Goal: Task Accomplishment & Management: Manage account settings

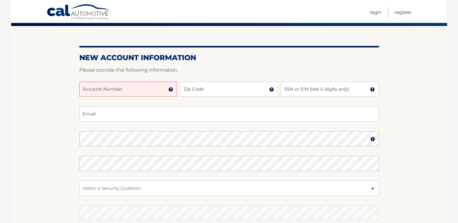
scroll to position [46, 0]
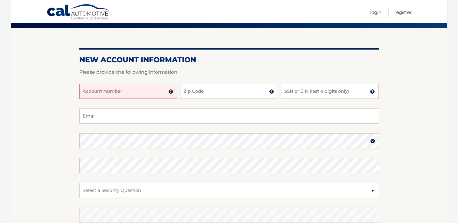
click at [171, 90] on img at bounding box center [170, 91] width 5 height 5
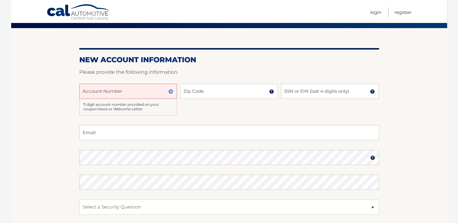
click at [126, 87] on input "Account Number" at bounding box center [128, 91] width 98 height 15
type input "44456011950"
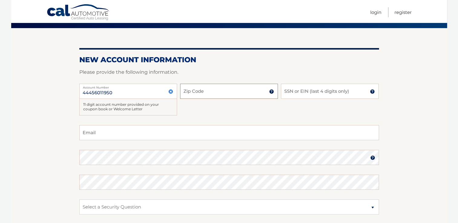
click at [199, 87] on input "Zip Code" at bounding box center [229, 91] width 98 height 15
type input "11772"
click at [293, 92] on input "SSN or EIN (last 4 digits only)" at bounding box center [330, 91] width 98 height 15
type input "8231"
click at [141, 134] on input "Email" at bounding box center [229, 132] width 300 height 15
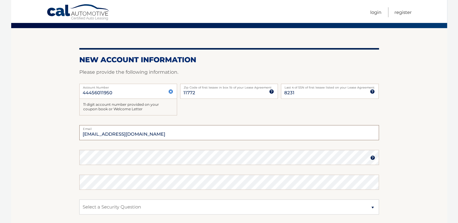
type input "cschiavo97@gmail.com"
click at [125, 166] on fieldset "cschiavo97@gmail.com Email Password Password should be a minimum of 6 character…" at bounding box center [229, 203] width 300 height 156
click at [370, 157] on img at bounding box center [372, 158] width 5 height 5
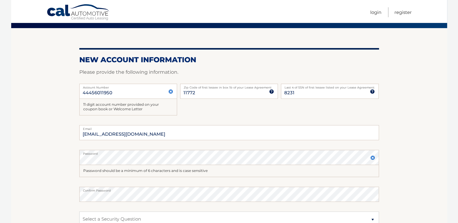
click at [166, 179] on fieldset "cschiavo97@gmail.com Email Password Password should be a minimum of 6 character…" at bounding box center [229, 209] width 300 height 168
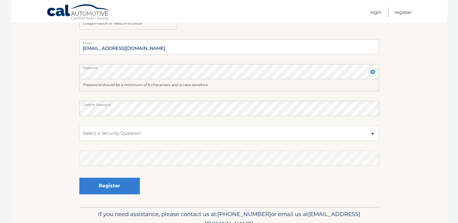
scroll to position [133, 0]
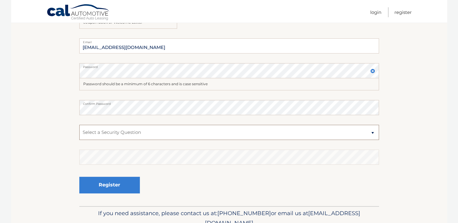
click at [161, 132] on select "Select a Security Question What was the name of your elementary school? What is…" at bounding box center [229, 132] width 300 height 15
click at [79, 125] on select "Select a Security Question What was the name of your elementary school? What is…" at bounding box center [229, 132] width 300 height 15
click at [174, 131] on select "Select a Security Question What was the name of your elementary school? What is…" at bounding box center [229, 132] width 300 height 15
select select "2"
click at [79, 125] on select "Select a Security Question What was the name of your elementary school? What is…" at bounding box center [229, 132] width 300 height 15
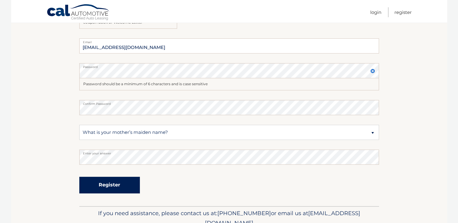
click at [114, 185] on button "Register" at bounding box center [109, 185] width 61 height 17
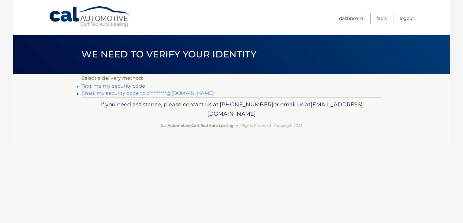
click at [100, 85] on link "Text me my security code" at bounding box center [113, 86] width 64 height 6
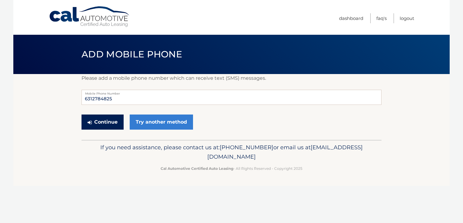
click at [104, 124] on button "Continue" at bounding box center [102, 122] width 42 height 15
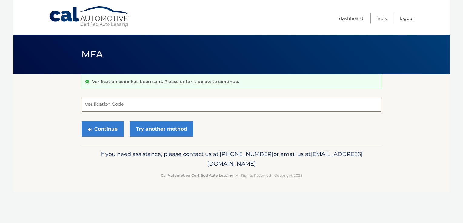
click at [171, 102] on input "Verification Code" at bounding box center [231, 104] width 300 height 15
type input "227572"
click at [101, 131] on button "Continue" at bounding box center [102, 129] width 42 height 15
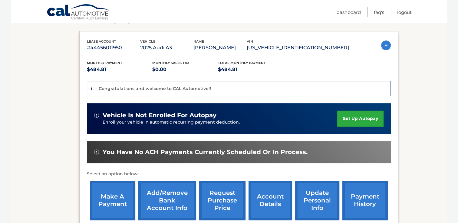
scroll to position [94, 0]
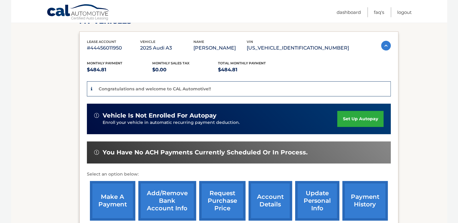
click at [368, 114] on link "set up autopay" at bounding box center [360, 119] width 46 height 16
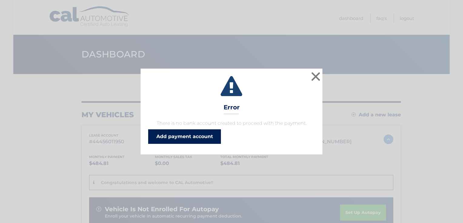
click at [177, 137] on link "Add payment account" at bounding box center [184, 137] width 73 height 15
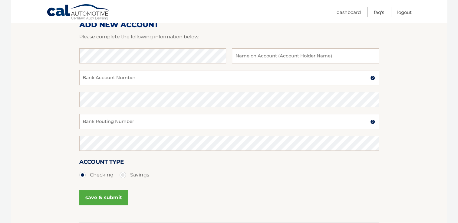
scroll to position [57, 0]
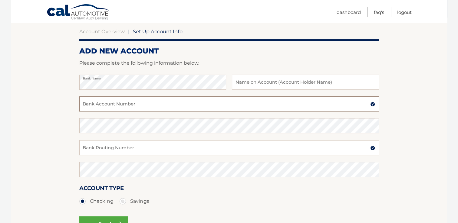
click at [158, 104] on input "Bank Account Number" at bounding box center [229, 104] width 300 height 15
click at [265, 74] on div at bounding box center [229, 70] width 300 height 7
click at [265, 84] on input "text" at bounding box center [305, 82] width 147 height 15
type input "[PERSON_NAME]"
click at [218, 102] on input "Bank Account Number" at bounding box center [229, 104] width 300 height 15
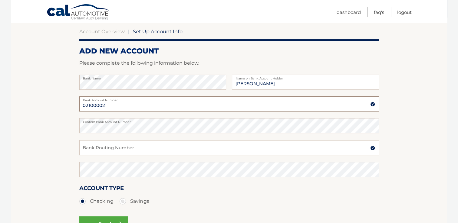
drag, startPoint x: 129, startPoint y: 101, endPoint x: 104, endPoint y: 108, distance: 25.3
click at [104, 108] on input "021000021" at bounding box center [229, 104] width 300 height 15
click at [102, 109] on input "021000021" at bounding box center [229, 104] width 300 height 15
click at [111, 110] on input "021000021" at bounding box center [229, 104] width 300 height 15
type input "0"
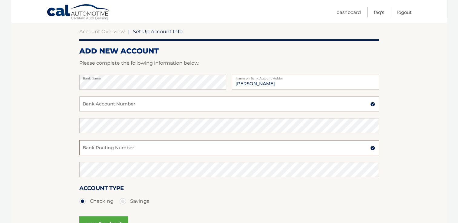
click at [105, 152] on input "Bank Routing Number" at bounding box center [229, 147] width 300 height 15
type input "021000021"
click at [139, 105] on input "Bank Account Number" at bounding box center [229, 104] width 300 height 15
type input "000000198291728"
click at [115, 222] on button "save & submit" at bounding box center [103, 224] width 49 height 15
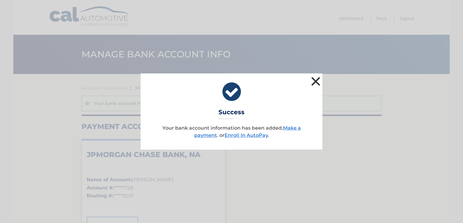
click at [316, 78] on button "×" at bounding box center [315, 81] width 12 height 12
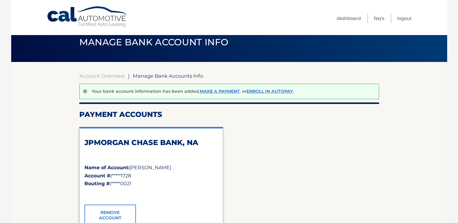
scroll to position [12, 0]
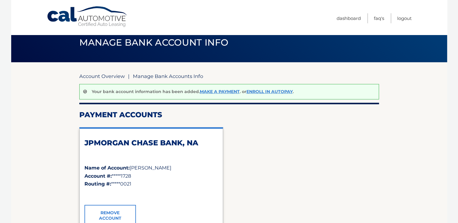
click at [107, 77] on link "Account Overview" at bounding box center [101, 76] width 45 height 6
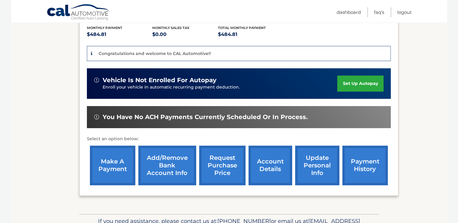
scroll to position [129, 0]
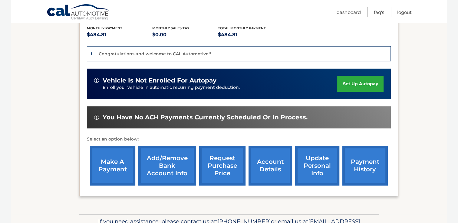
click at [301, 82] on div "vehicle is not enrolled for autopay" at bounding box center [215, 81] width 243 height 8
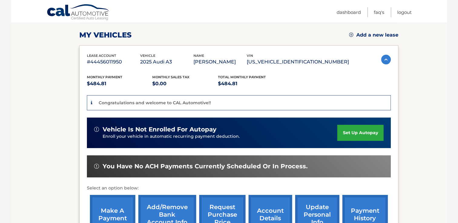
scroll to position [80, 0]
click at [299, 127] on div "vehicle is not enrolled for autopay" at bounding box center [215, 130] width 243 height 8
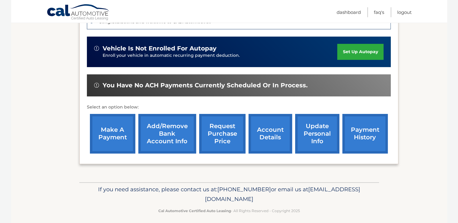
scroll to position [161, 0]
click at [163, 125] on link "Add/Remove bank account info" at bounding box center [167, 134] width 58 height 40
click at [360, 47] on link "set up autopay" at bounding box center [360, 52] width 46 height 16
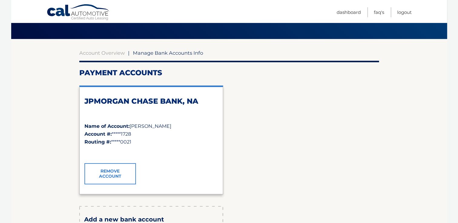
scroll to position [30, 0]
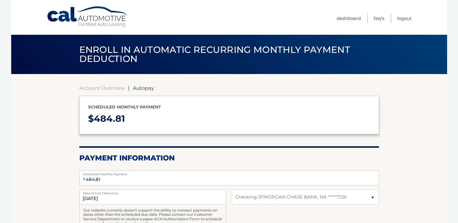
select select "ZWZjZTFhZTktZjBlNi00OWI1LTliNjAtYzg5YTg2ZDUwYjI0"
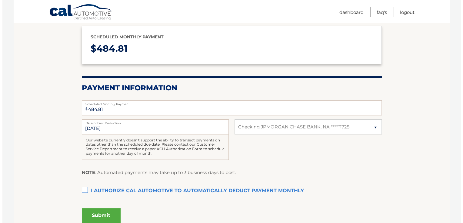
scroll to position [96, 0]
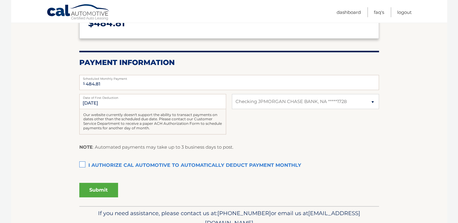
click at [85, 165] on label "I authorize cal automotive to automatically deduct payment monthly This checkbo…" at bounding box center [229, 166] width 300 height 12
click at [0, 0] on input "I authorize cal automotive to automatically deduct payment monthly This checkbo…" at bounding box center [0, 0] width 0 height 0
click at [98, 190] on button "Submit" at bounding box center [98, 190] width 39 height 15
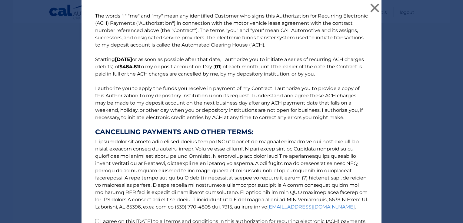
scroll to position [62, 0]
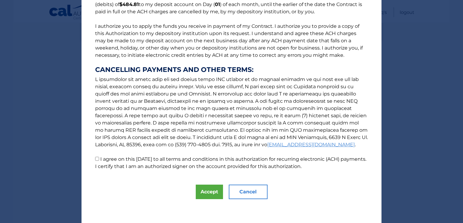
click at [187, 162] on label "I agree on this 09/16/2025 to all terms and conditions in this authorization fo…" at bounding box center [230, 162] width 271 height 13
click at [99, 161] on input "I agree on this 09/16/2025 to all terms and conditions in this authorization fo…" at bounding box center [97, 159] width 4 height 4
checkbox input "true"
click at [206, 190] on button "Accept" at bounding box center [209, 192] width 27 height 15
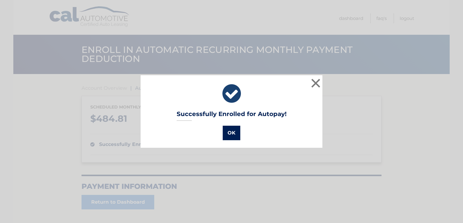
click at [232, 136] on button "OK" at bounding box center [231, 133] width 18 height 15
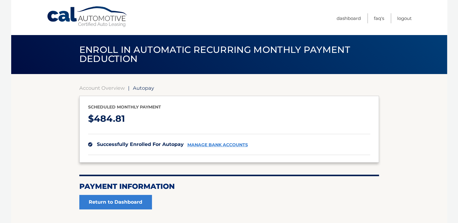
scroll to position [46, 0]
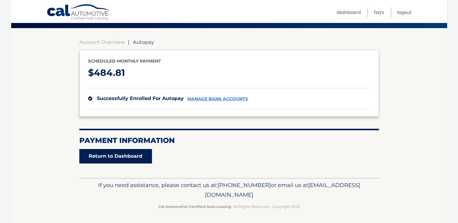
click at [108, 156] on link "Return to Dashboard" at bounding box center [115, 156] width 73 height 15
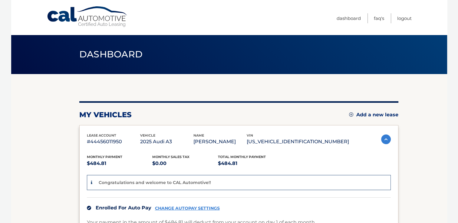
click at [403, 24] on ul "Dashboard FAQ's Logout" at bounding box center [374, 17] width 75 height 35
click at [402, 20] on link "Logout" at bounding box center [404, 18] width 15 height 10
